Goal: Task Accomplishment & Management: Use online tool/utility

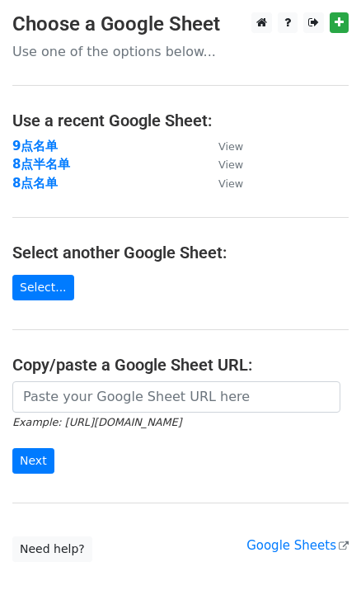
click at [40, 187] on strong "8点名单" at bounding box center [34, 183] width 45 height 15
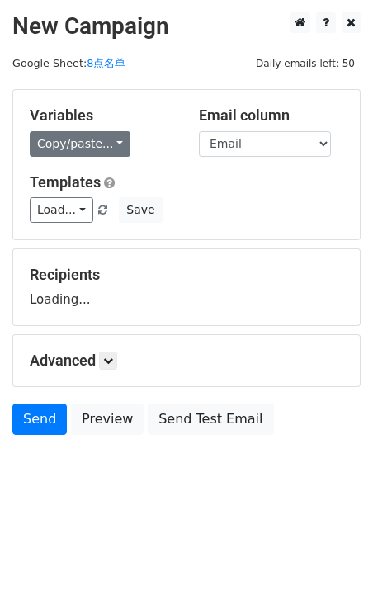
drag, startPoint x: 0, startPoint y: 0, endPoint x: 105, endPoint y: 135, distance: 170.5
click at [100, 130] on div "Variables Copy/paste... {{First name}} {{Email}}" at bounding box center [101, 131] width 169 height 50
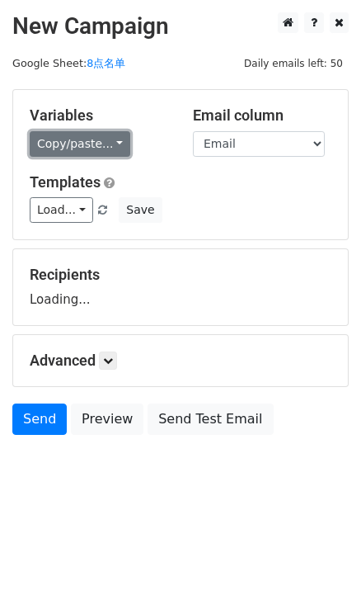
click at [113, 149] on link "Copy/paste..." at bounding box center [80, 144] width 101 height 26
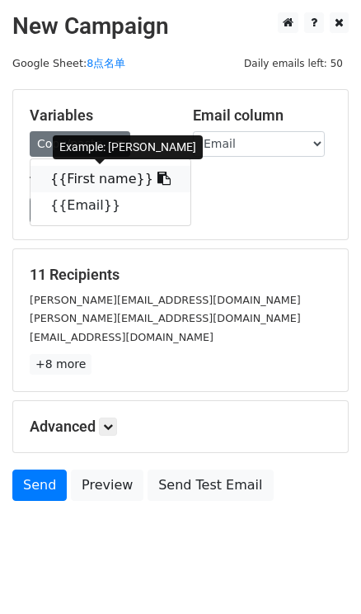
click at [134, 173] on link "{{First name}}" at bounding box center [111, 179] width 160 height 26
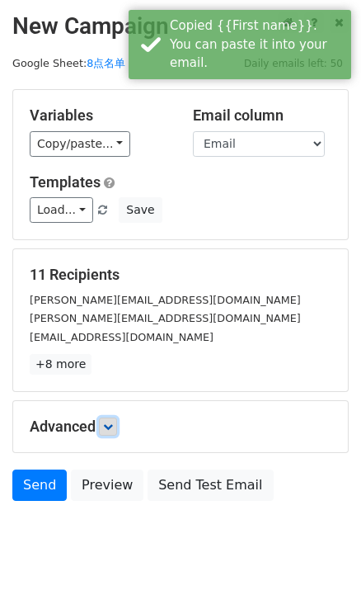
click at [112, 425] on icon at bounding box center [108, 427] width 10 height 10
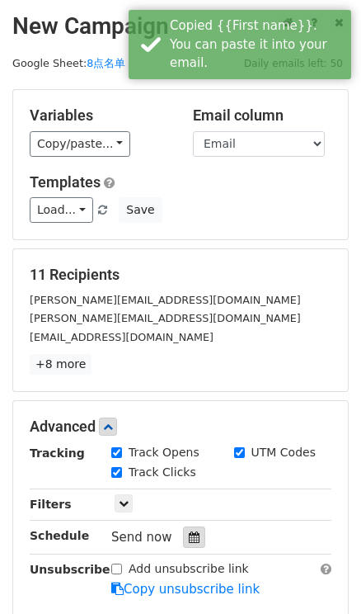
click at [200, 528] on div at bounding box center [194, 537] width 22 height 21
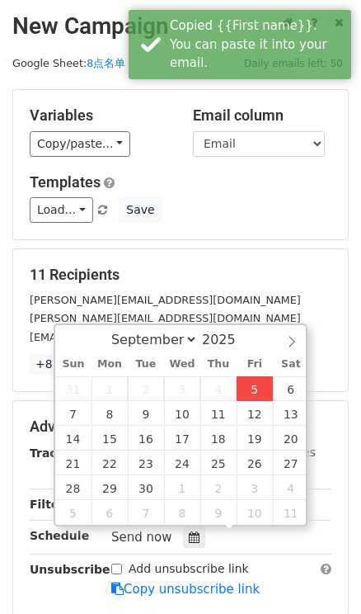
type input "2025-09-05 17:36"
type input "05"
type input "36"
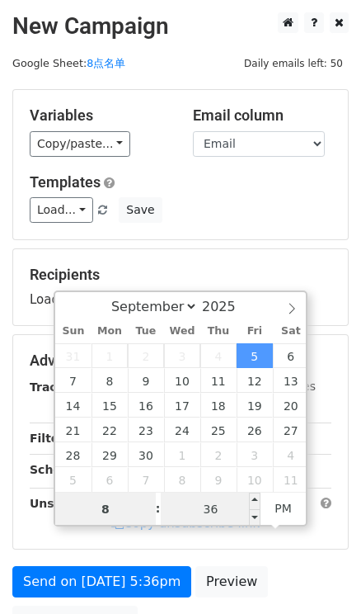
type input "8"
type input "2025-09-05 20:36"
type input "08"
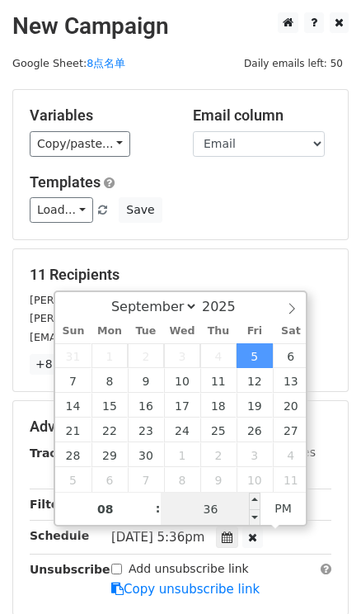
click at [204, 505] on input "36" at bounding box center [211, 509] width 101 height 33
type input "0"
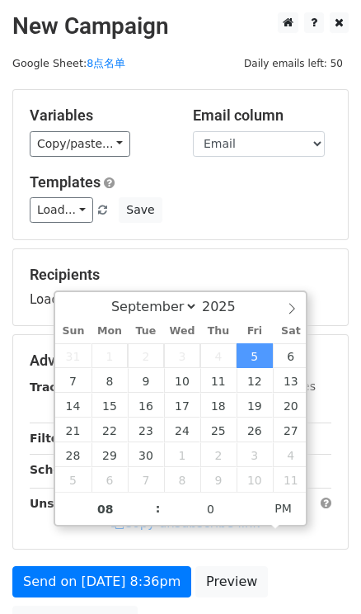
type input "2025-09-05 20:00"
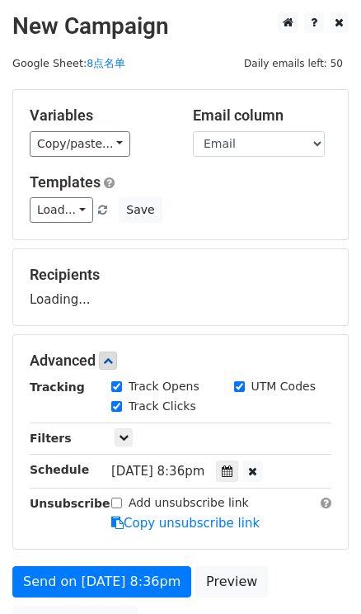
click at [294, 177] on h5 "Templates" at bounding box center [181, 182] width 302 height 18
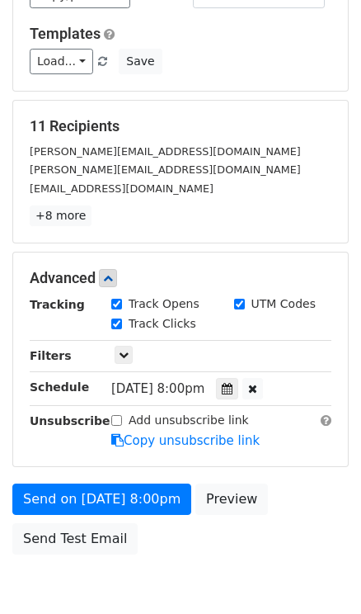
scroll to position [149, 0]
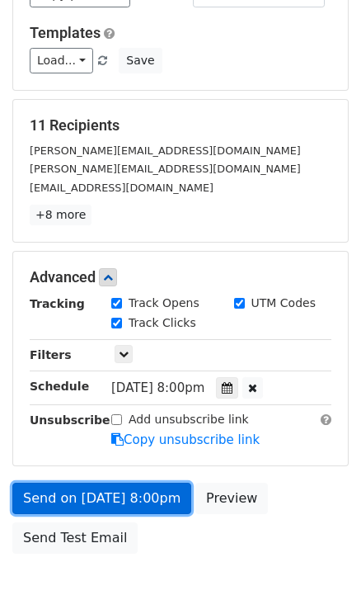
click at [162, 503] on link "Send on Sep 5 at 8:00pm" at bounding box center [101, 498] width 179 height 31
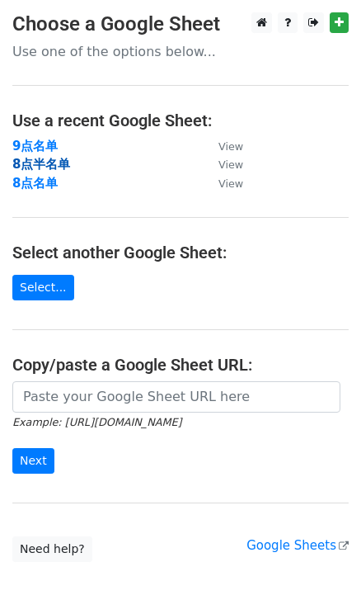
click at [54, 160] on strong "8点半名单" at bounding box center [41, 164] width 58 height 15
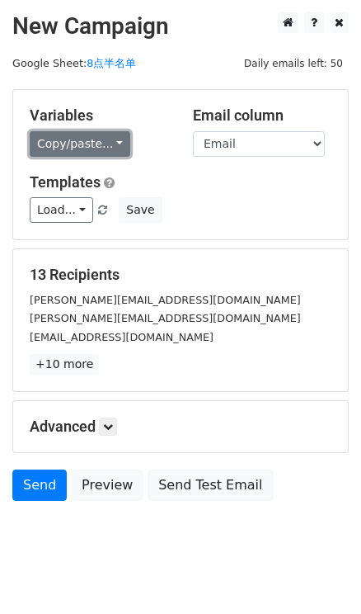
click at [108, 148] on link "Copy/paste..." at bounding box center [80, 144] width 101 height 26
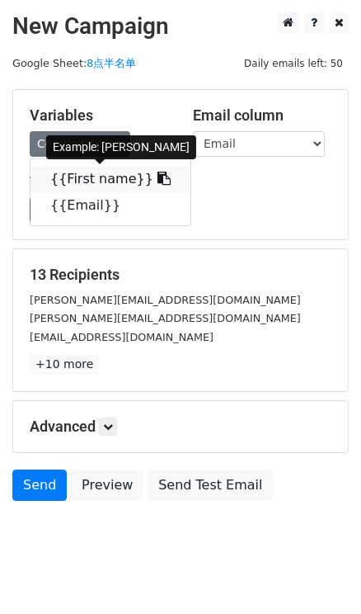
click at [157, 178] on link "{{First name}}" at bounding box center [111, 179] width 160 height 26
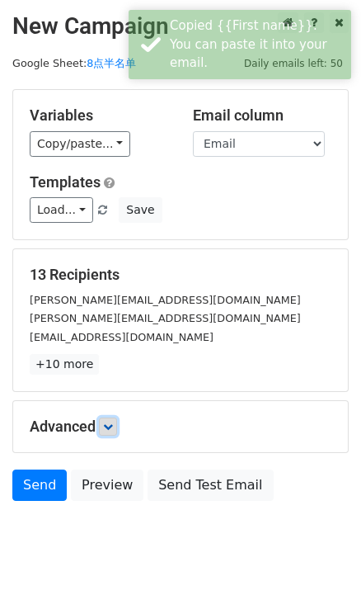
click at [117, 428] on link at bounding box center [108, 427] width 18 height 18
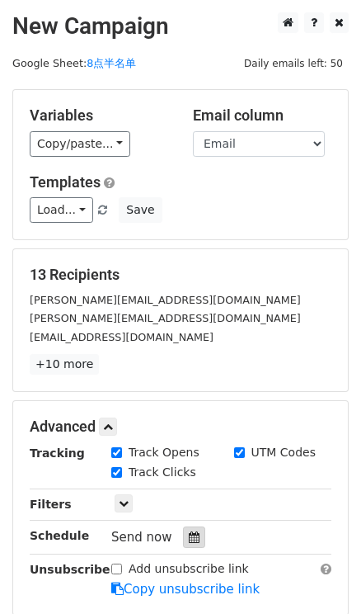
click at [196, 536] on icon at bounding box center [194, 537] width 11 height 12
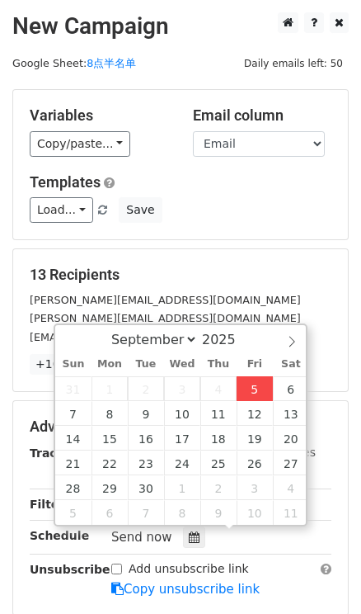
type input "2025-09-05 17:37"
type input "05"
type input "37"
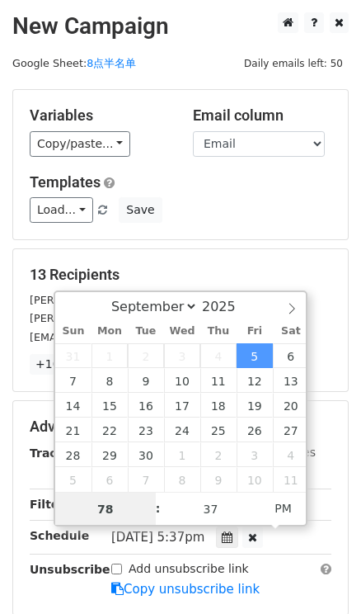
type input "7"
type input "8"
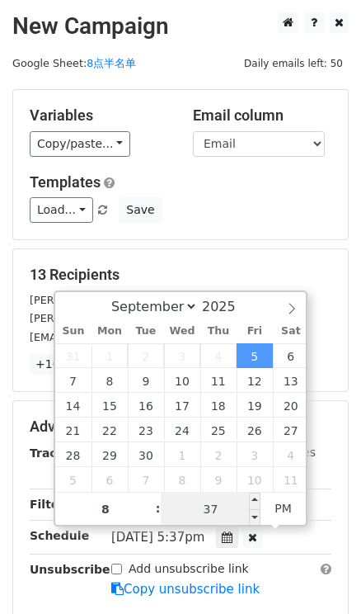
type input "2025-09-05 20:37"
type input "08"
click at [224, 507] on input "37" at bounding box center [211, 509] width 101 height 33
type input "30"
type input "2025-09-05 20:30"
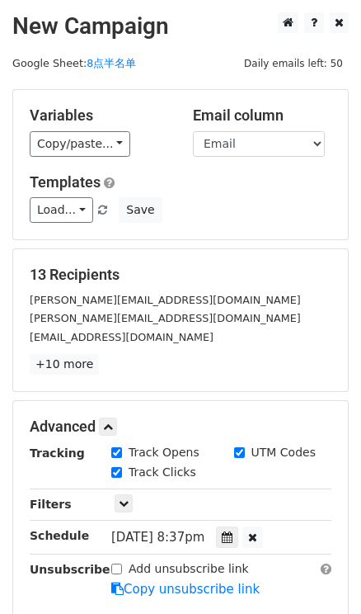
click at [273, 222] on div "Load... No templates saved Save" at bounding box center [180, 210] width 327 height 26
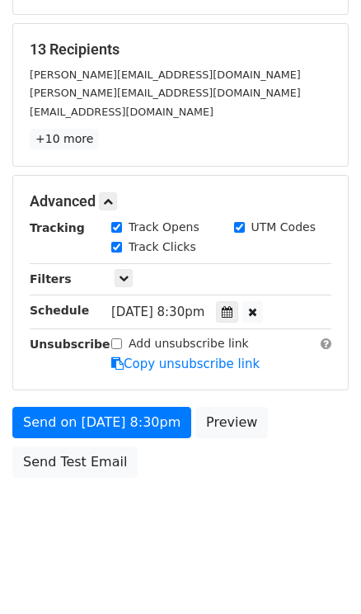
scroll to position [228, 0]
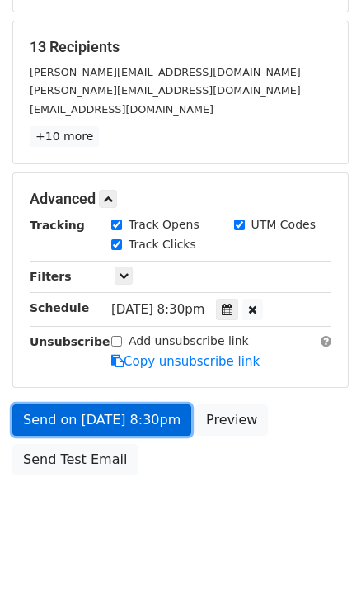
click at [134, 421] on link "Send on Sep 5 at 8:30pm" at bounding box center [101, 419] width 179 height 31
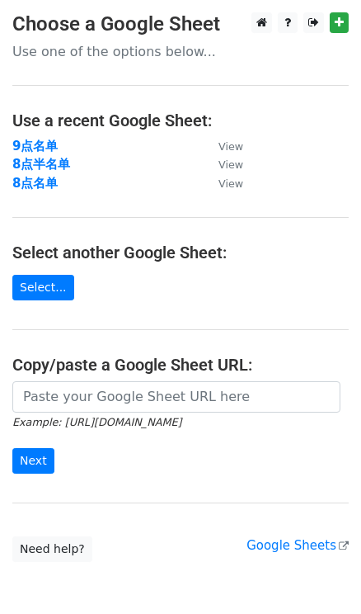
drag, startPoint x: 39, startPoint y: 145, endPoint x: 2, endPoint y: 144, distance: 37.2
click at [39, 145] on strong "9点名单" at bounding box center [34, 146] width 45 height 15
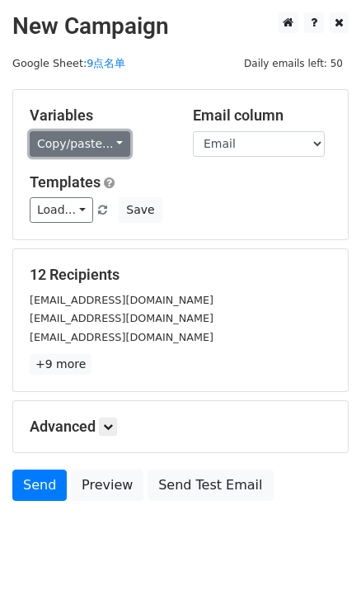
click at [124, 144] on link "Copy/paste..." at bounding box center [80, 144] width 101 height 26
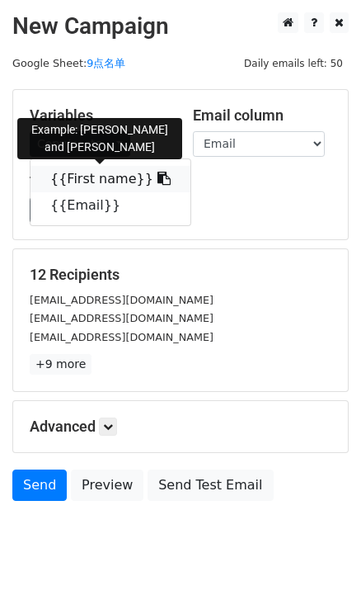
click at [158, 173] on icon at bounding box center [164, 178] width 13 height 13
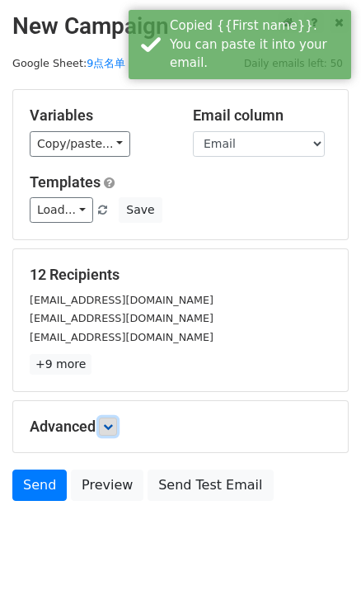
click at [109, 425] on icon at bounding box center [108, 427] width 10 height 10
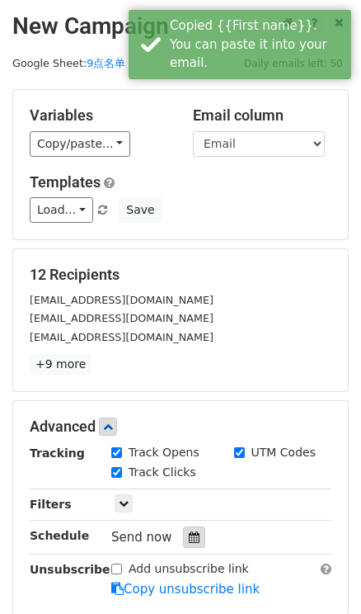
click at [194, 533] on icon at bounding box center [194, 537] width 11 height 12
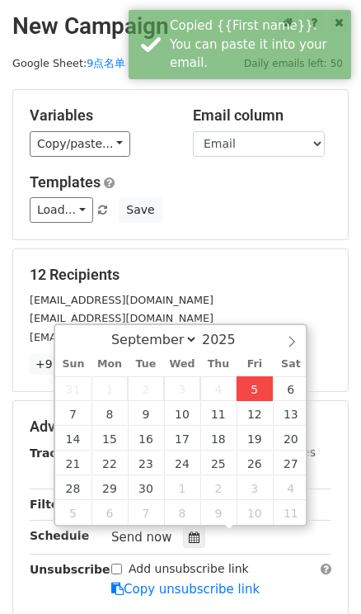
type input "2025-09-05 17:37"
type input "05"
type input "37"
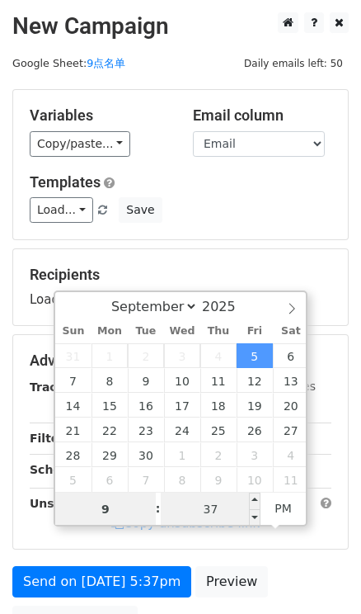
type input "9"
type input "2025-09-05 21:37"
type input "09"
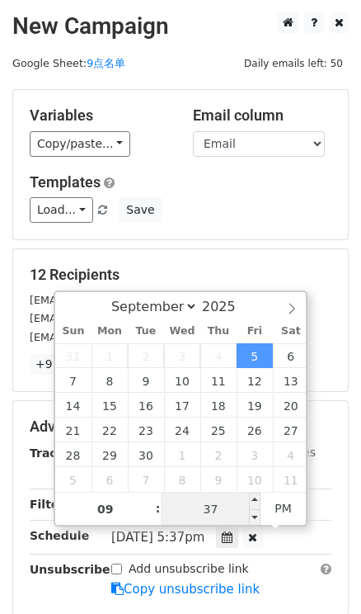
click at [214, 498] on input "37" at bounding box center [211, 509] width 101 height 33
type input "0"
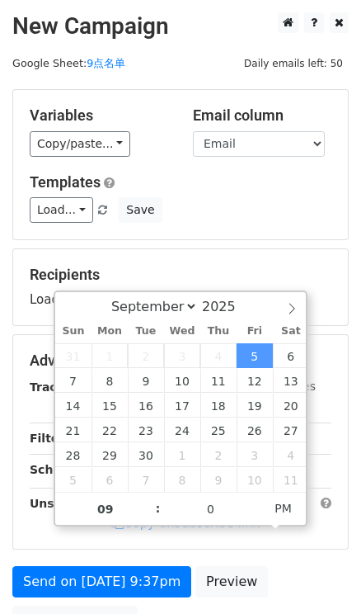
type input "2025-09-05 21:00"
click at [224, 215] on div "Load... No templates saved Save" at bounding box center [180, 210] width 327 height 26
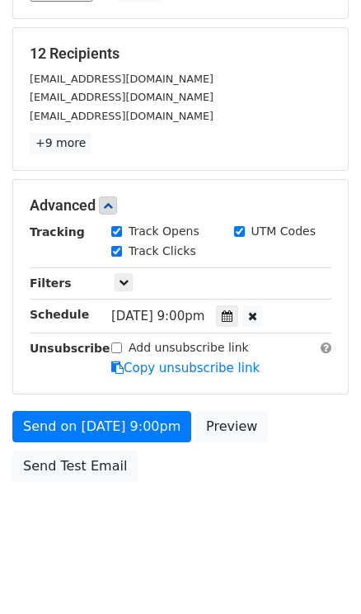
scroll to position [228, 0]
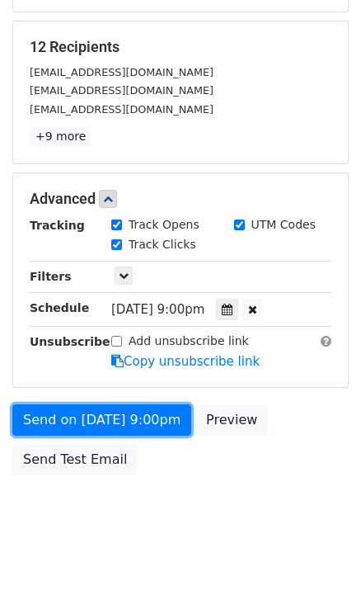
click at [154, 426] on link "Send on Sep 5 at 9:00pm" at bounding box center [101, 419] width 179 height 31
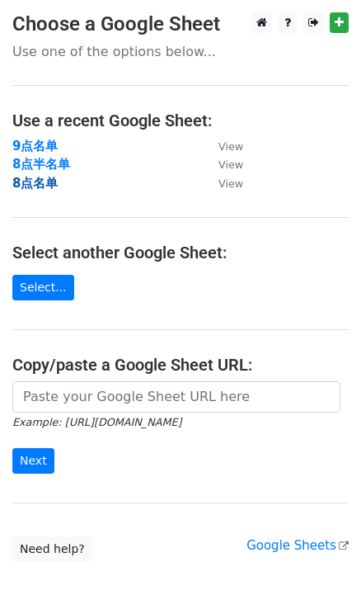
click at [34, 187] on strong "8点名单" at bounding box center [34, 183] width 45 height 15
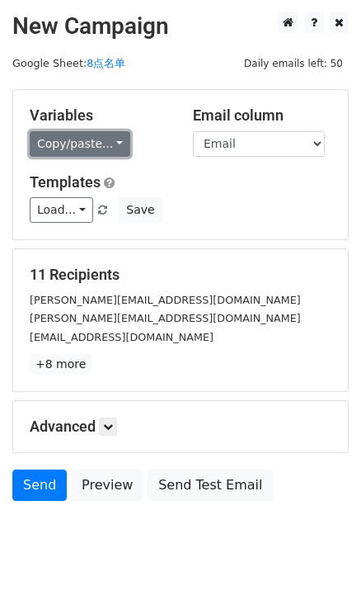
click at [108, 150] on link "Copy/paste..." at bounding box center [80, 144] width 101 height 26
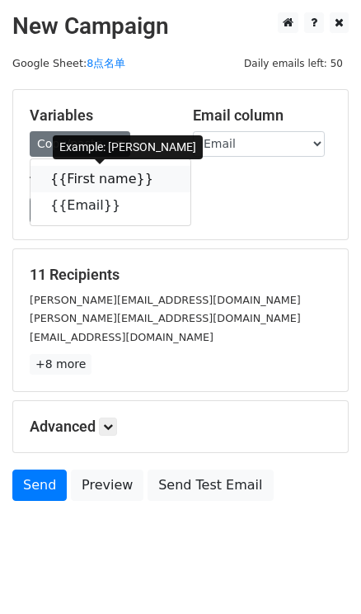
click at [158, 172] on icon at bounding box center [164, 178] width 13 height 13
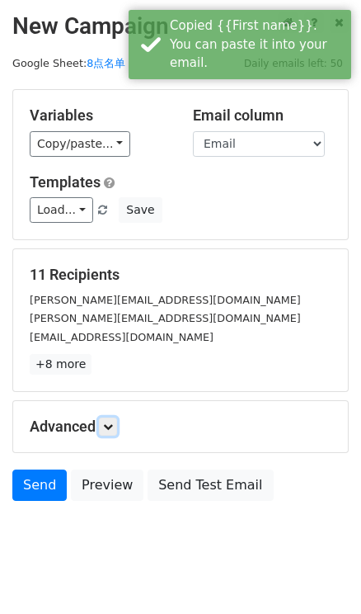
drag, startPoint x: 114, startPoint y: 421, endPoint x: 122, endPoint y: 423, distance: 8.4
click at [113, 422] on icon at bounding box center [108, 427] width 10 height 10
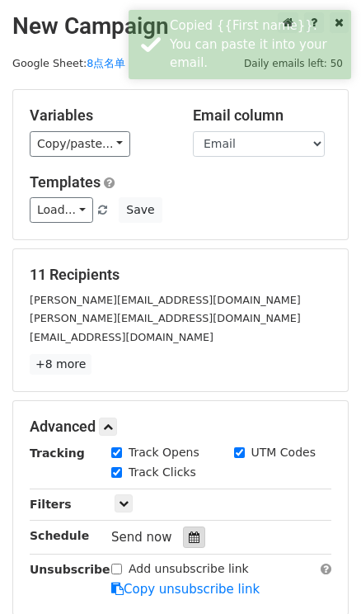
click at [189, 534] on icon at bounding box center [194, 537] width 11 height 12
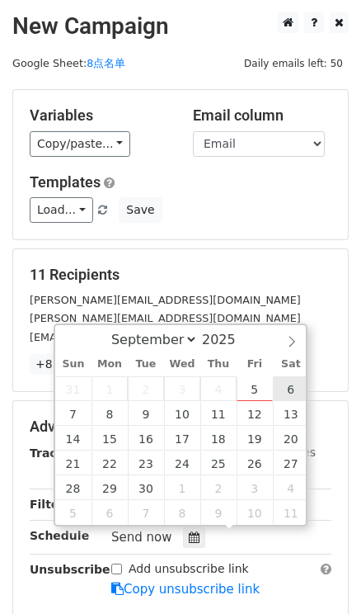
type input "2025-09-06 12:00"
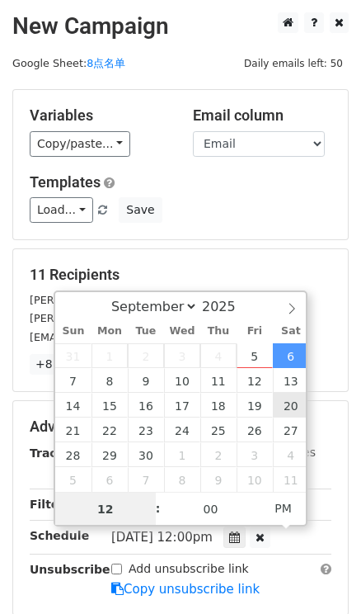
type input "8"
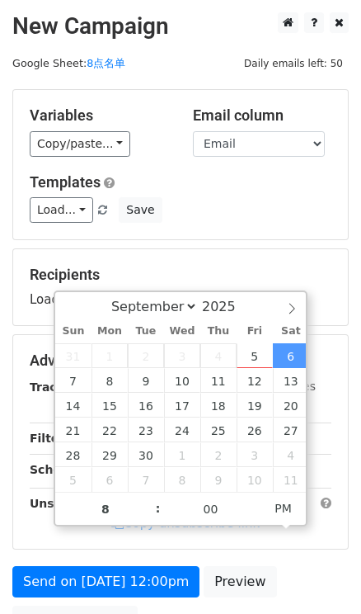
type input "2025-09-06 20:00"
click at [280, 239] on div "Variables Copy/paste... {{First name}} {{Email}} Email column First name Email …" at bounding box center [180, 164] width 337 height 151
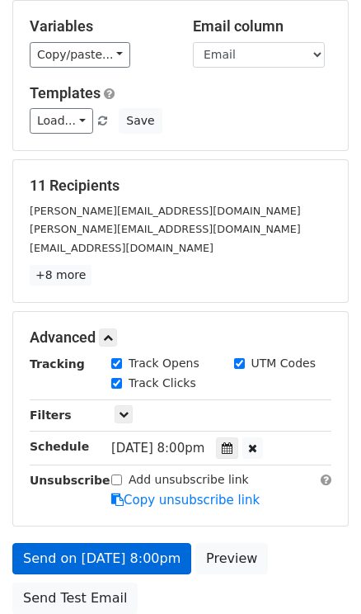
scroll to position [224, 0]
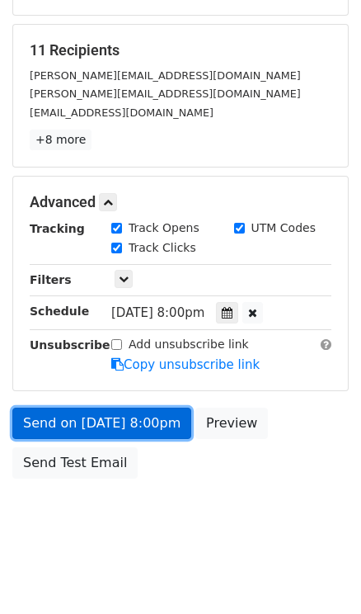
click at [137, 428] on link "Send on Sep 6 at 8:00pm" at bounding box center [101, 423] width 179 height 31
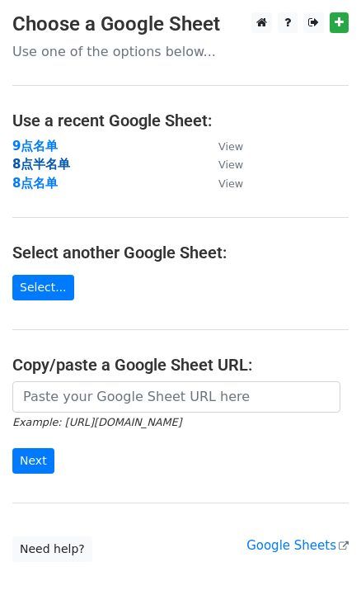
click at [26, 163] on strong "8点半名单" at bounding box center [41, 164] width 58 height 15
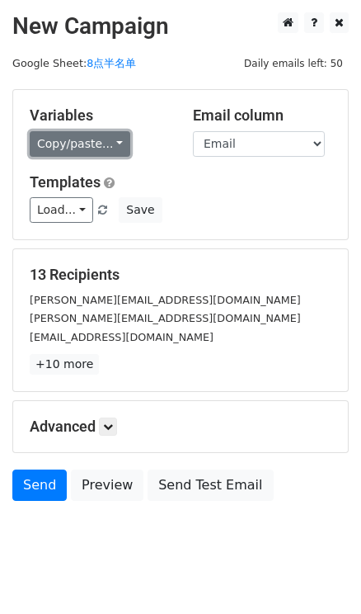
click at [111, 135] on link "Copy/paste..." at bounding box center [80, 144] width 101 height 26
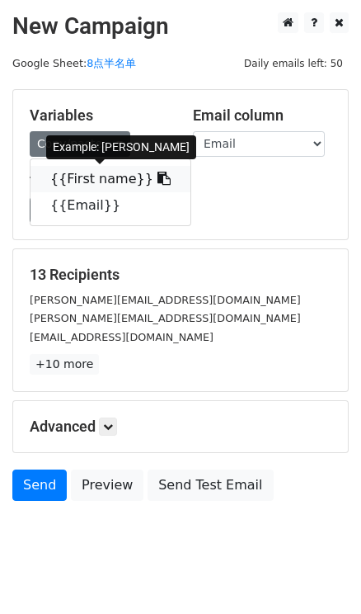
click at [158, 177] on icon at bounding box center [164, 178] width 13 height 13
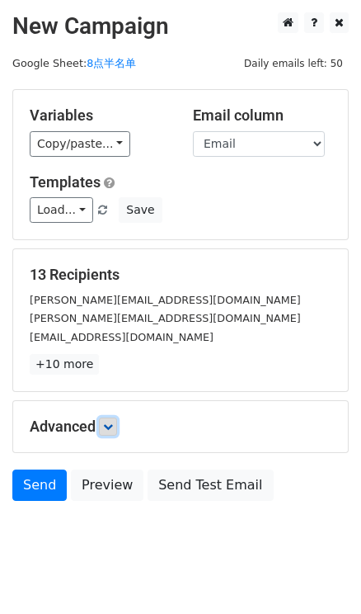
click at [106, 424] on icon at bounding box center [108, 427] width 10 height 10
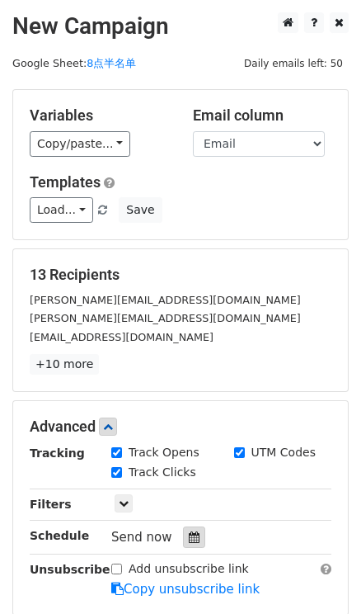
click at [199, 534] on div at bounding box center [194, 537] width 22 height 21
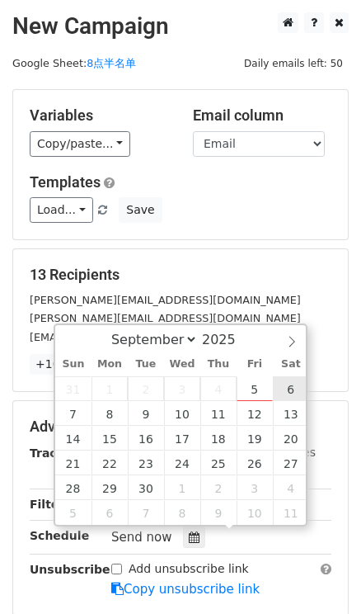
type input "2025-09-06 12:00"
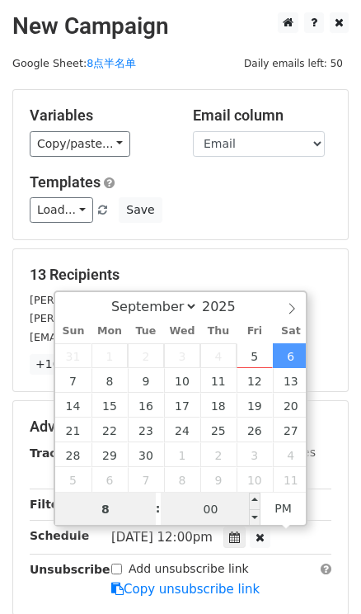
type input "8"
type input "2025-09-06 20:00"
type input "08"
click at [240, 503] on input "00" at bounding box center [211, 509] width 101 height 33
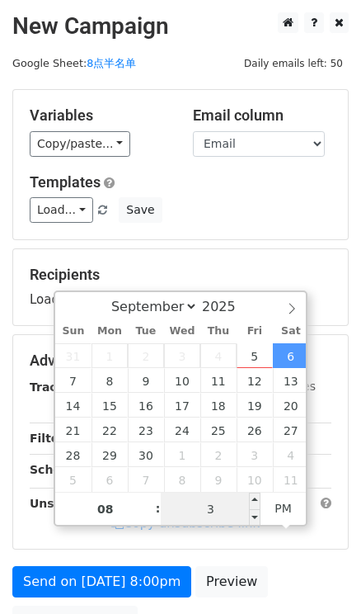
type input "30"
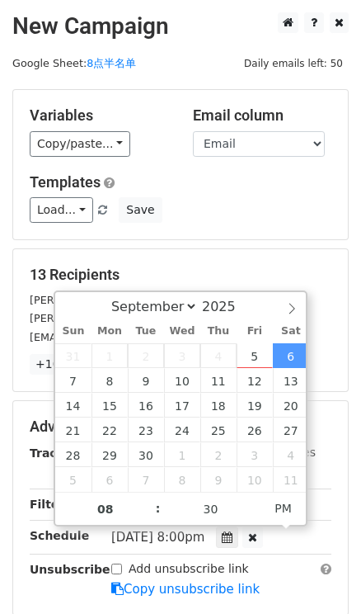
type input "2025-09-06 20:30"
click at [286, 228] on div "Variables Copy/paste... {{First name}} {{Email}} Email column First name Email …" at bounding box center [180, 164] width 335 height 149
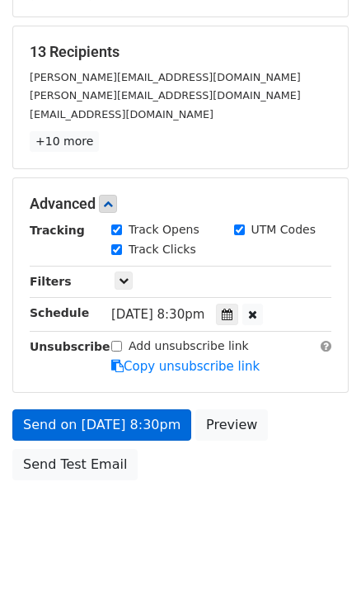
scroll to position [228, 0]
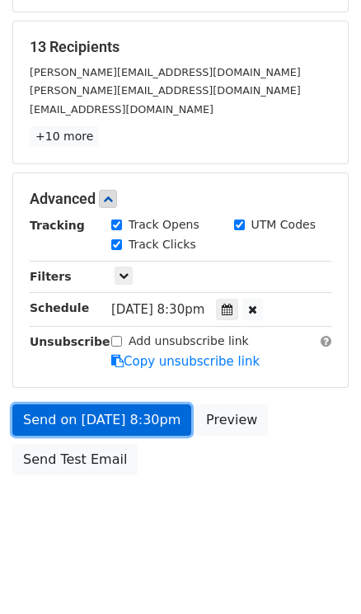
click at [133, 420] on link "Send on Sep 6 at 8:30pm" at bounding box center [101, 419] width 179 height 31
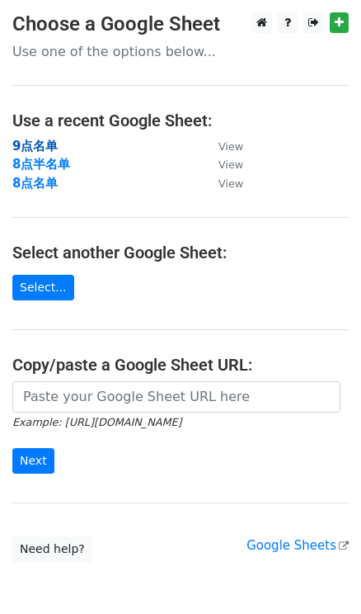
click at [35, 144] on strong "9点名单" at bounding box center [34, 146] width 45 height 15
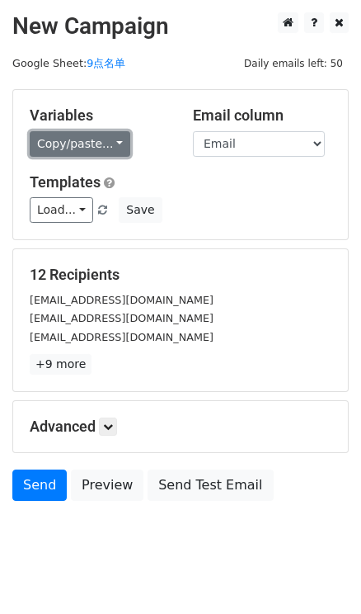
click at [108, 145] on link "Copy/paste..." at bounding box center [80, 144] width 101 height 26
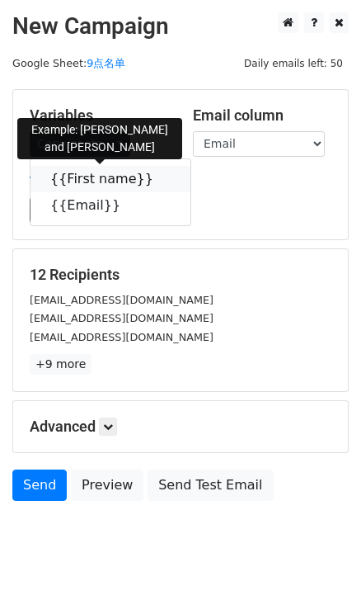
click at [158, 185] on icon at bounding box center [164, 178] width 13 height 13
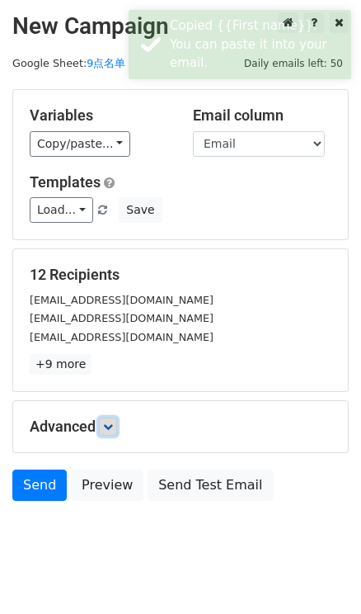
click at [113, 428] on icon at bounding box center [108, 427] width 10 height 10
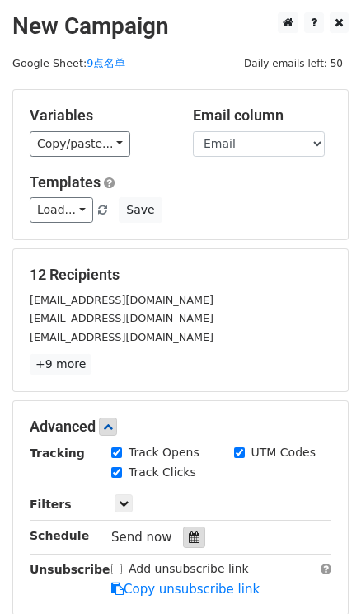
click at [195, 531] on icon at bounding box center [194, 537] width 11 height 12
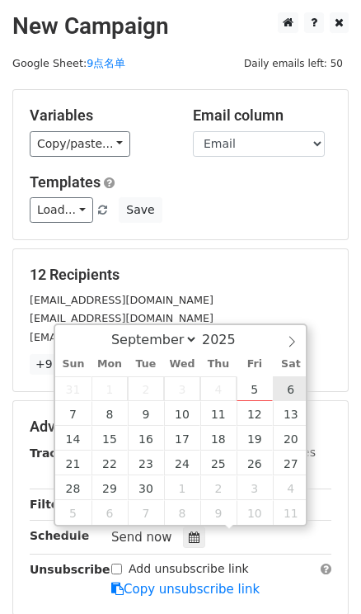
type input "2025-09-06 12:00"
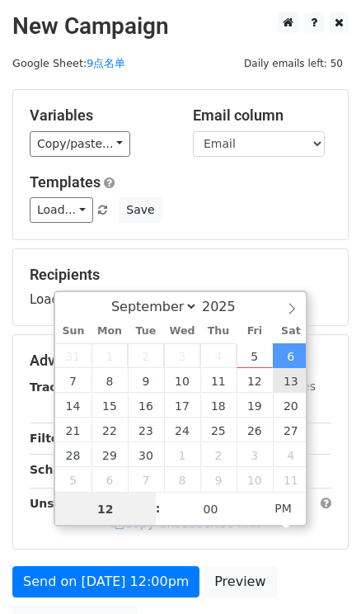
type input "9"
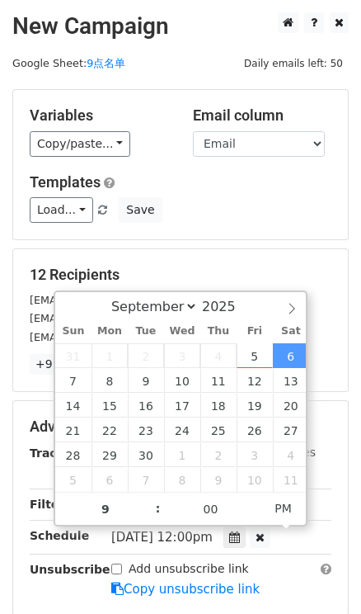
type input "2025-09-06 21:00"
click at [269, 262] on div "12 Recipients highheelsandcartwheels@gmail.com clothedingraceblog@gmail.com kri…" at bounding box center [180, 320] width 335 height 142
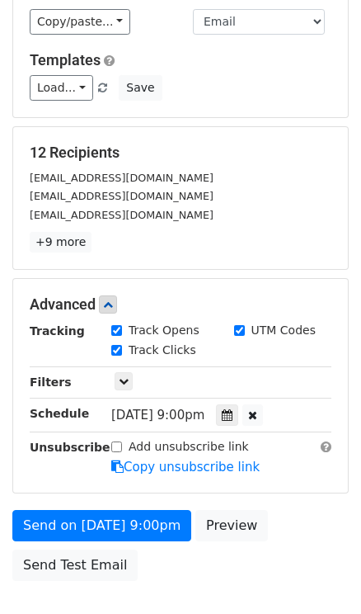
scroll to position [228, 0]
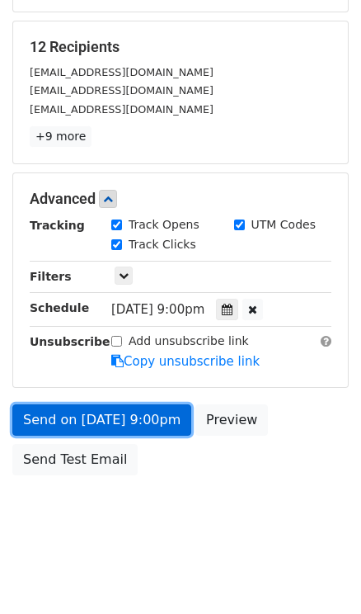
click at [176, 414] on link "Send on Sep 6 at 9:00pm" at bounding box center [101, 419] width 179 height 31
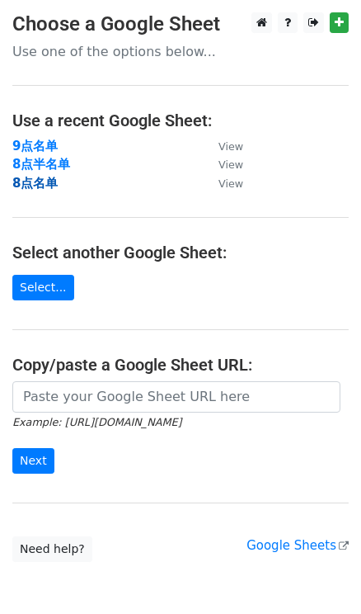
click at [48, 185] on strong "8点名单" at bounding box center [34, 183] width 45 height 15
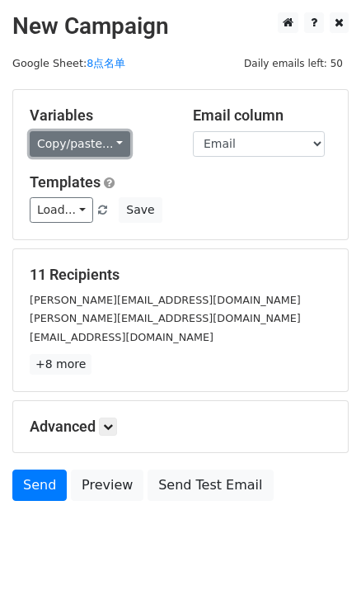
click at [110, 139] on link "Copy/paste..." at bounding box center [80, 144] width 101 height 26
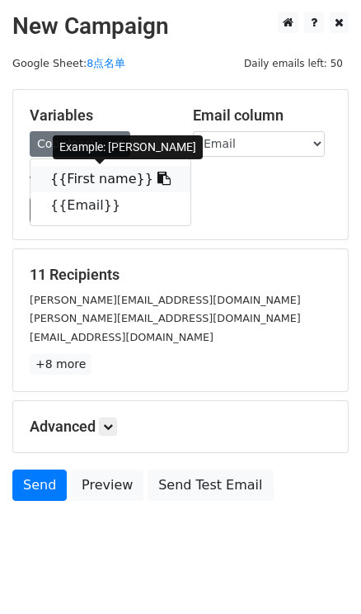
click at [158, 174] on icon at bounding box center [164, 178] width 13 height 13
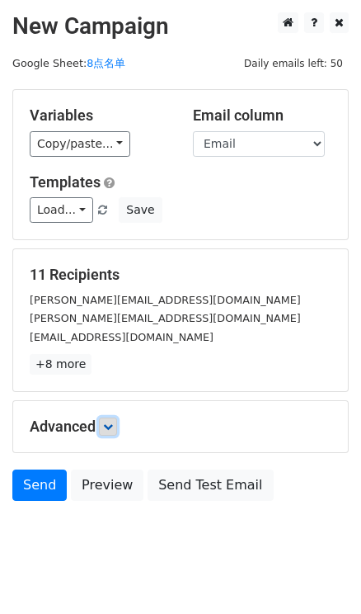
click at [113, 426] on icon at bounding box center [108, 427] width 10 height 10
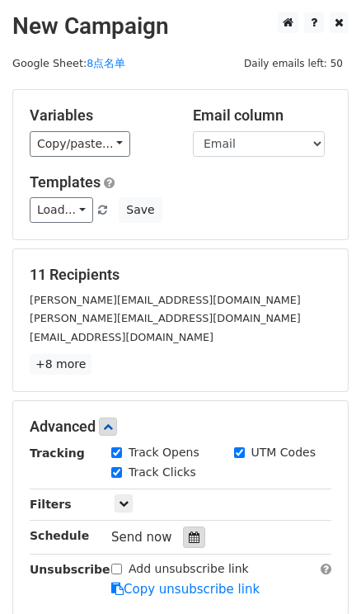
click at [196, 540] on icon at bounding box center [194, 537] width 11 height 12
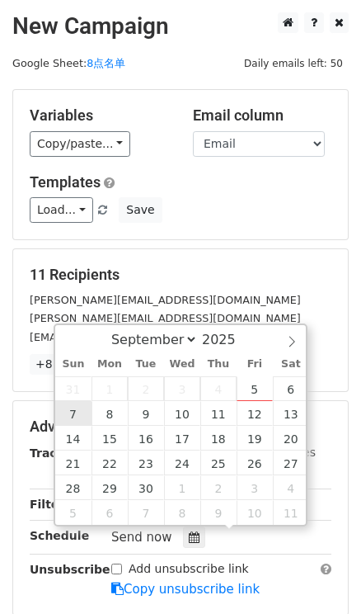
type input "2025-09-07 12:00"
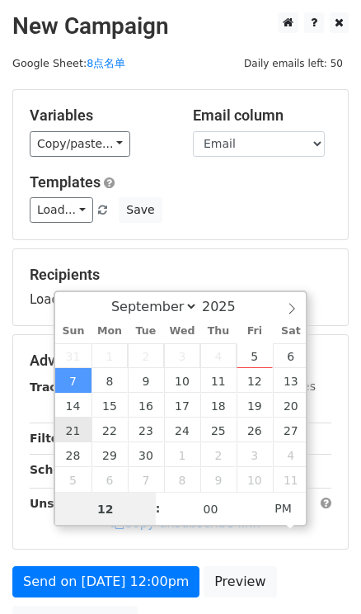
type input "8"
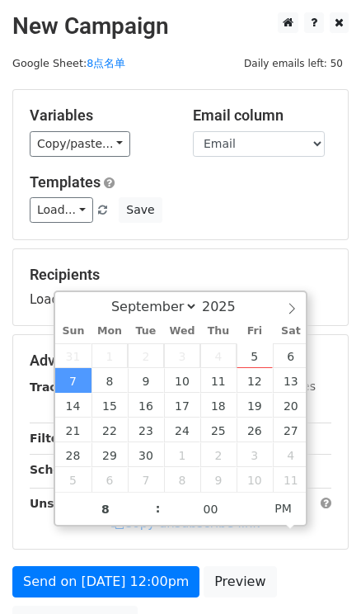
type input "2025-09-07 20:00"
click at [254, 228] on div "Variables Copy/paste... {{First name}} {{Email}} Email column First name Email …" at bounding box center [180, 164] width 335 height 149
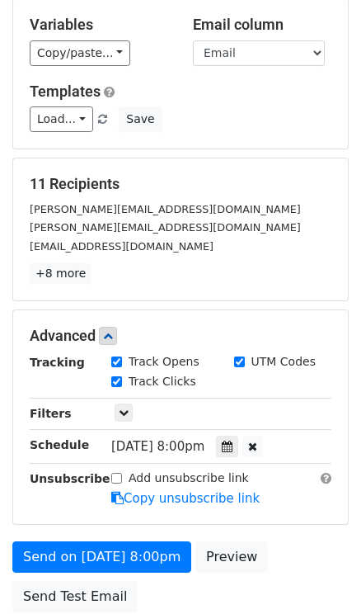
scroll to position [224, 0]
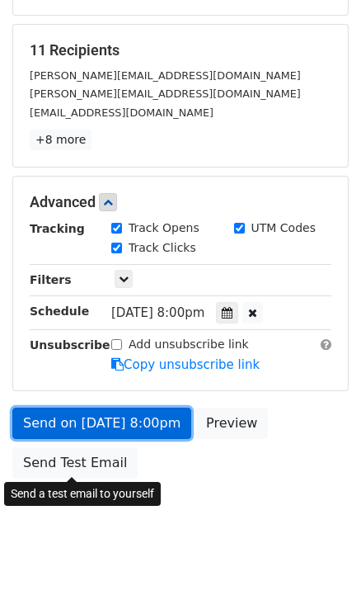
click at [127, 418] on link "Send on Sep 7 at 8:00pm" at bounding box center [101, 423] width 179 height 31
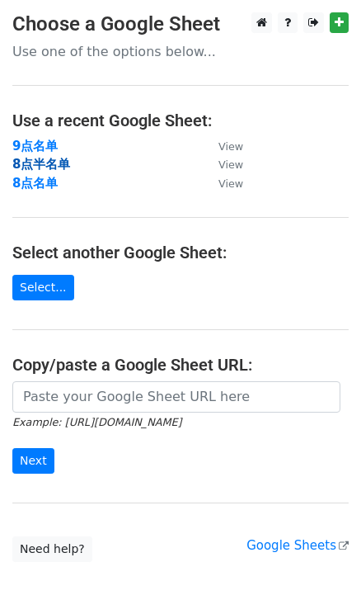
click at [26, 162] on strong "8点半名单" at bounding box center [41, 164] width 58 height 15
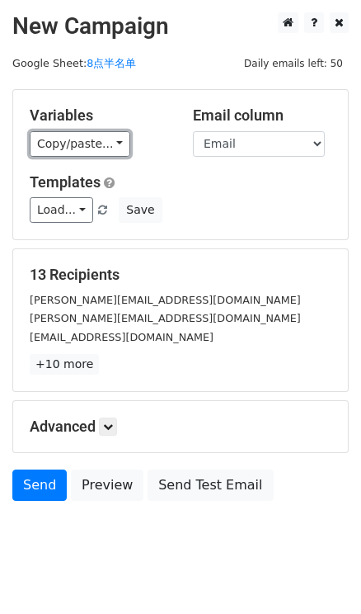
drag, startPoint x: 83, startPoint y: 140, endPoint x: 139, endPoint y: 152, distance: 57.3
click at [83, 140] on link "Copy/paste..." at bounding box center [80, 144] width 101 height 26
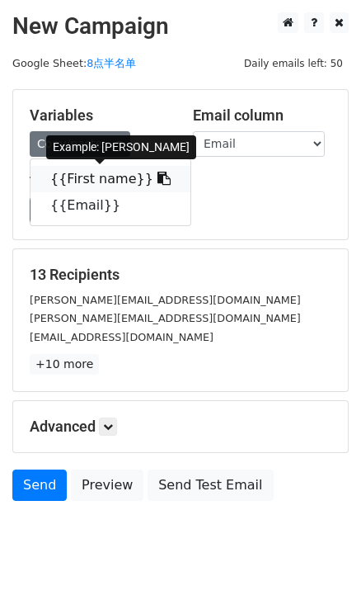
click at [158, 179] on icon at bounding box center [164, 178] width 13 height 13
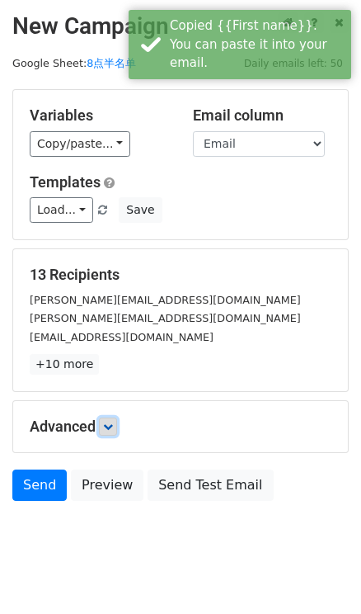
click at [113, 422] on icon at bounding box center [108, 427] width 10 height 10
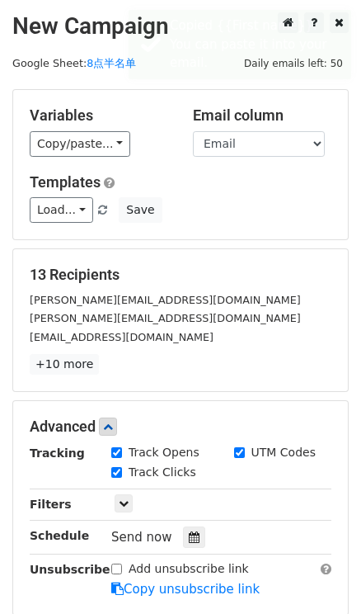
click at [202, 541] on div "Send now" at bounding box center [208, 538] width 194 height 22
click at [196, 537] on icon at bounding box center [194, 537] width 11 height 12
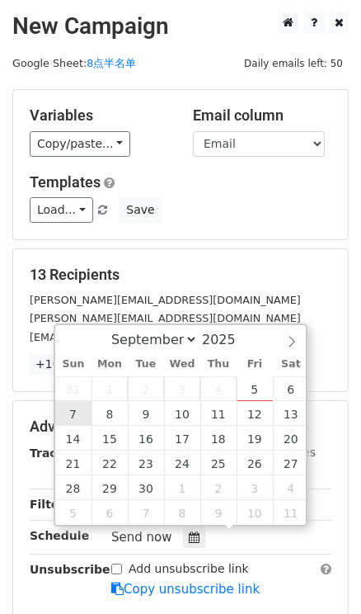
type input "2025-09-07 12:00"
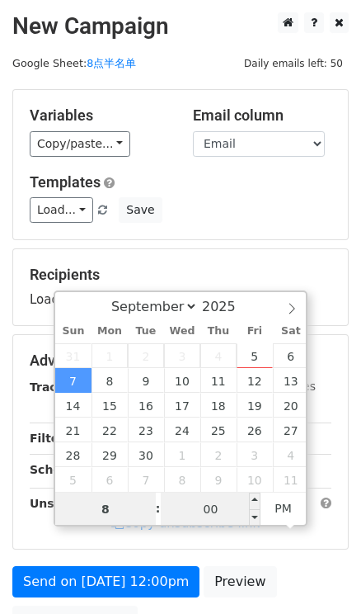
type input "8"
type input "2025-09-07 20:00"
type input "08"
click at [221, 505] on input "00" at bounding box center [211, 509] width 101 height 33
type input "30"
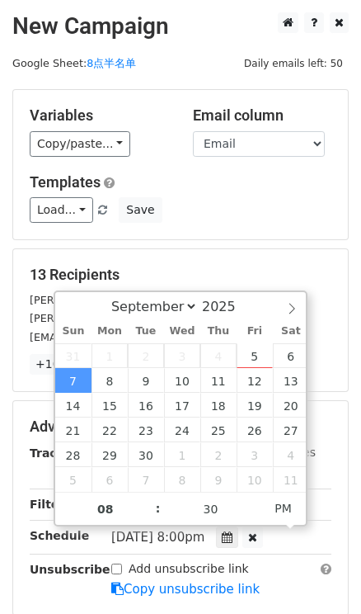
type input "2025-09-07 20:30"
click at [269, 233] on div "Variables Copy/paste... {{First name}} {{Email}} Email column First name Email …" at bounding box center [180, 164] width 335 height 149
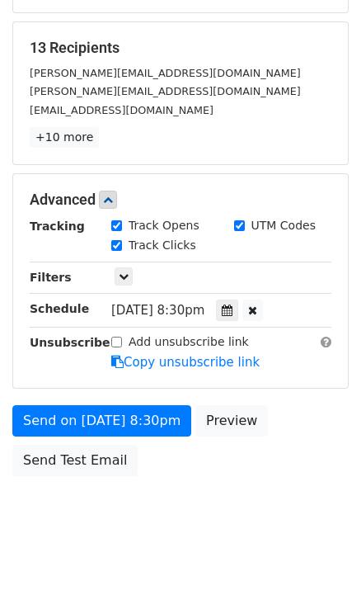
scroll to position [228, 0]
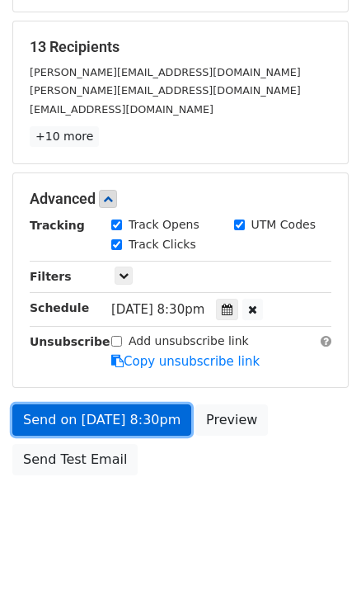
click at [125, 410] on link "Send on Sep 7 at 8:30pm" at bounding box center [101, 419] width 179 height 31
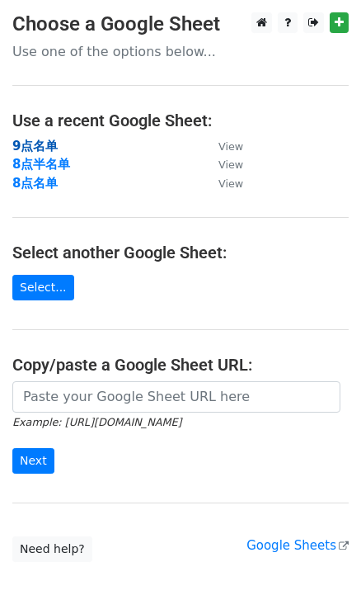
click at [45, 149] on strong "9点名单" at bounding box center [34, 146] width 45 height 15
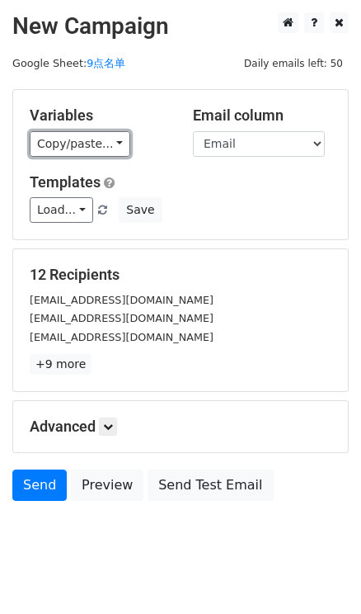
drag, startPoint x: 116, startPoint y: 147, endPoint x: 130, endPoint y: 159, distance: 19.3
click at [116, 147] on link "Copy/paste..." at bounding box center [80, 144] width 101 height 26
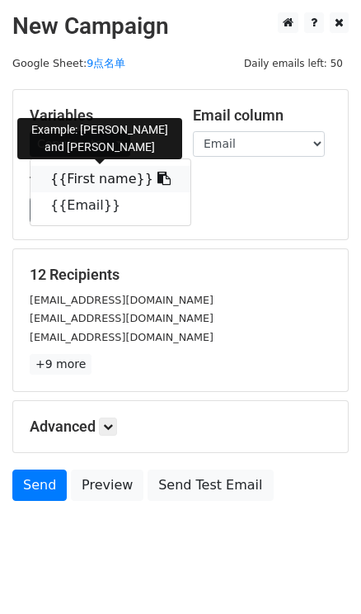
click at [152, 179] on link "{{First name}}" at bounding box center [111, 179] width 160 height 26
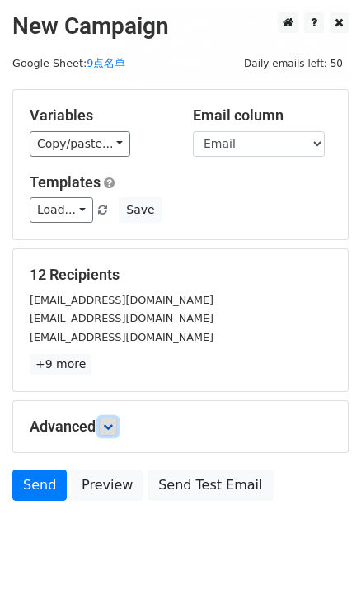
click at [104, 425] on link at bounding box center [108, 427] width 18 height 18
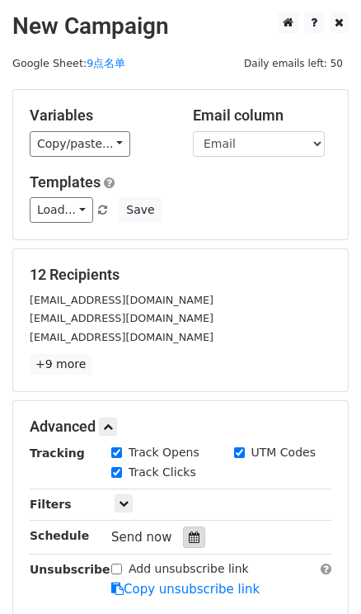
click at [197, 528] on div at bounding box center [194, 537] width 22 height 21
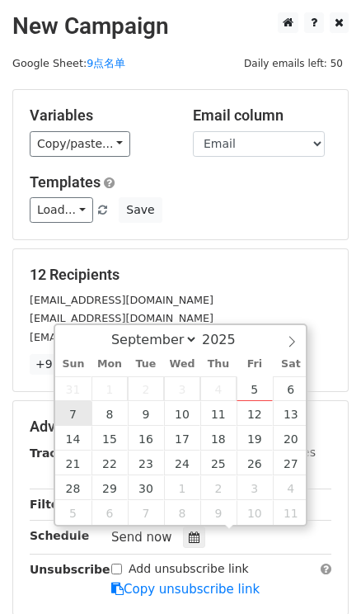
type input "[DATE] 12:00"
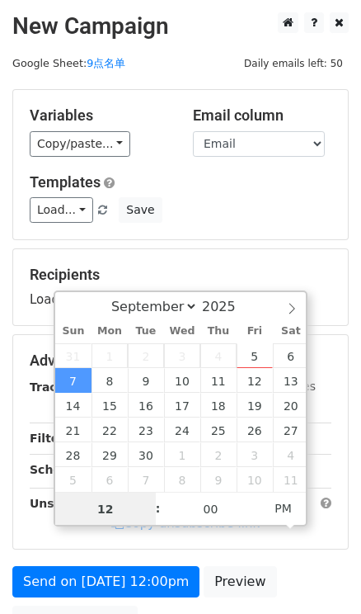
type input "9"
type input "[DATE] 21:00"
click at [271, 206] on div "Load... No templates saved Save" at bounding box center [180, 210] width 327 height 26
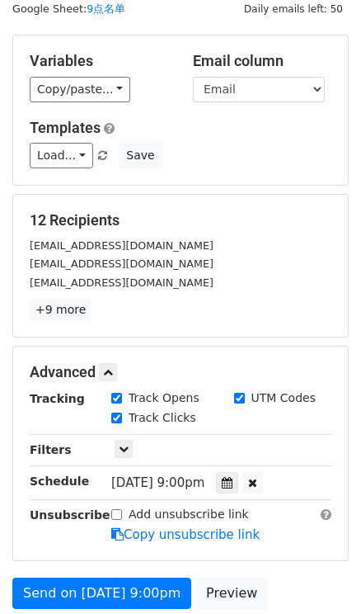
scroll to position [224, 0]
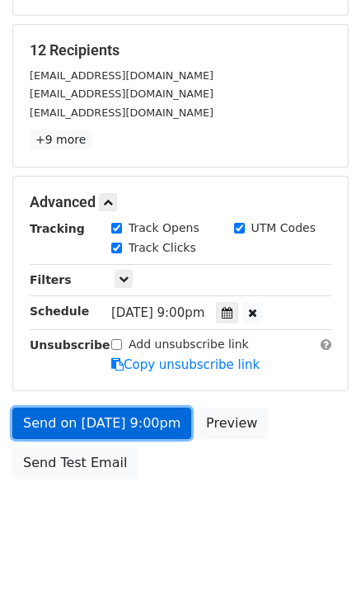
click at [133, 427] on link "Send on [DATE] 9:00pm" at bounding box center [101, 423] width 179 height 31
